Goal: Find specific page/section: Find specific page/section

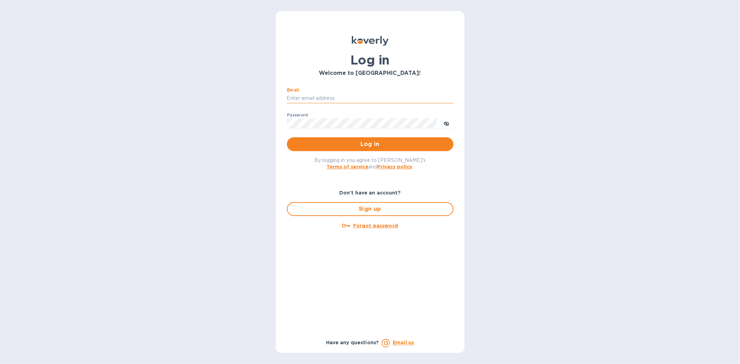
click at [313, 97] on input "Email" at bounding box center [370, 98] width 167 height 10
type input "kyle@seasalt.com"
click at [287, 137] on button "Log in" at bounding box center [370, 144] width 167 height 14
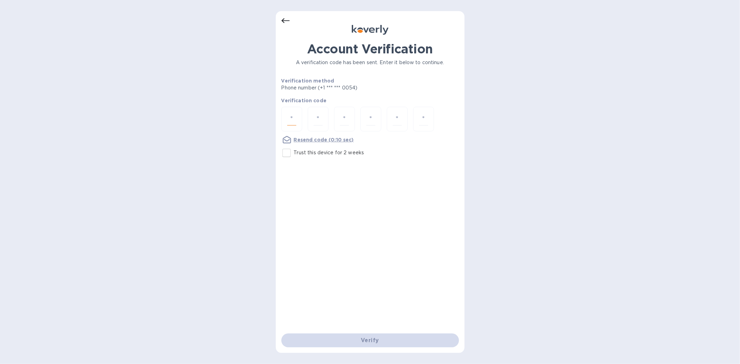
click at [292, 123] on input "number" at bounding box center [291, 119] width 9 height 13
click at [285, 154] on input "Trust this device for 2 weeks" at bounding box center [286, 153] width 15 height 15
checkbox input "true"
click at [293, 117] on input "number" at bounding box center [291, 119] width 9 height 13
type input "1"
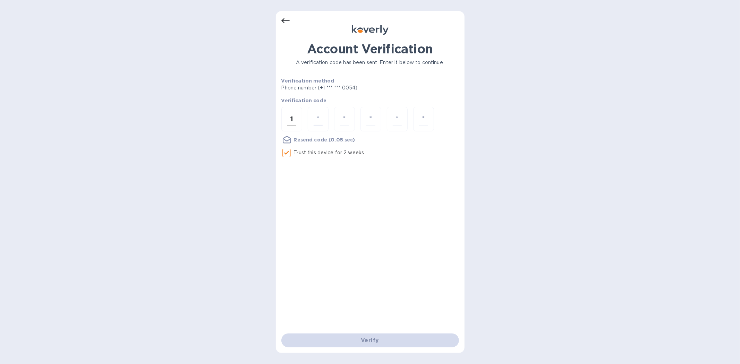
type input "4"
type input "3"
type input "5"
type input "0"
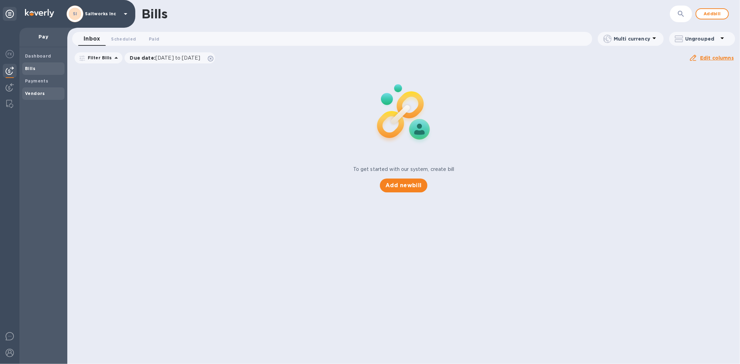
click at [30, 92] on b "Vendors" at bounding box center [35, 93] width 20 height 5
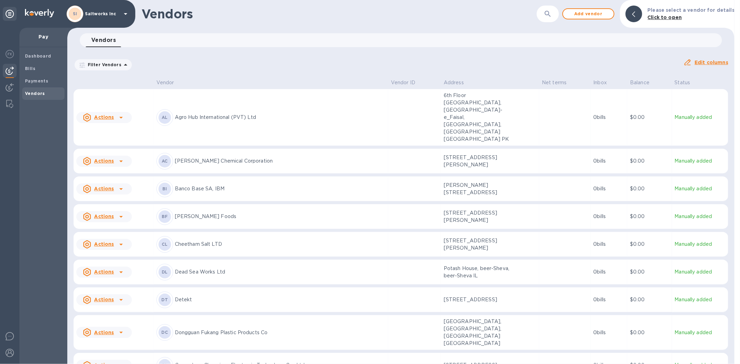
click at [550, 16] on icon "button" at bounding box center [548, 14] width 8 height 8
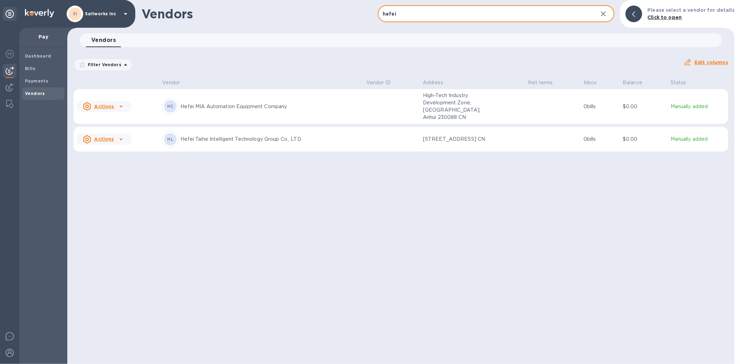
type input "hefei"
